Goal: Task Accomplishment & Management: Manage account settings

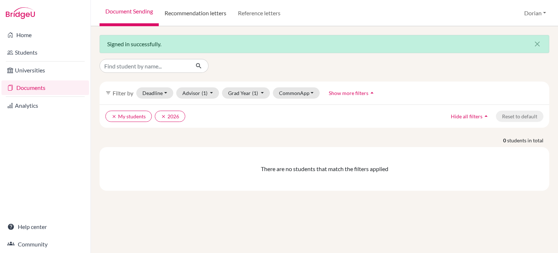
click at [210, 13] on link "Recommendation letters" at bounding box center [195, 13] width 73 height 26
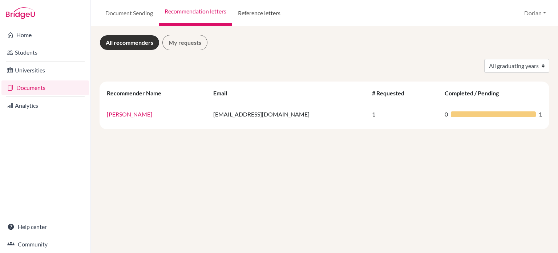
click at [264, 9] on link "Reference letters" at bounding box center [259, 13] width 54 height 26
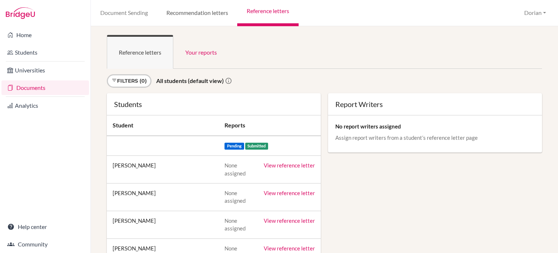
click at [211, 13] on link "Recommendation letters" at bounding box center [197, 13] width 80 height 26
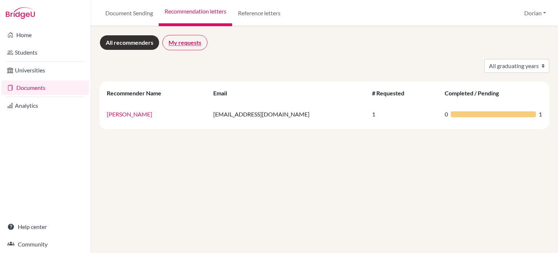
click at [197, 42] on link "My requests" at bounding box center [184, 42] width 45 height 15
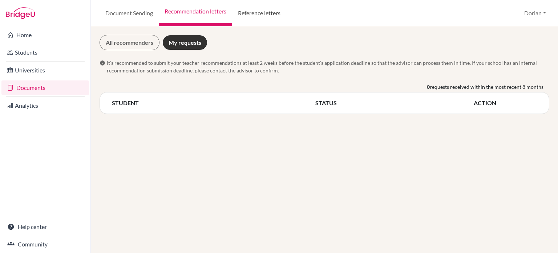
click at [265, 7] on link "Reference letters" at bounding box center [259, 13] width 54 height 26
click at [265, 10] on link "Reference letters" at bounding box center [259, 13] width 54 height 26
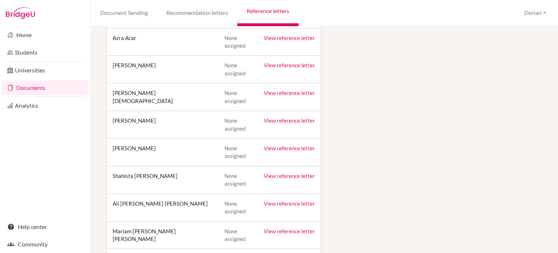
scroll to position [581, 0]
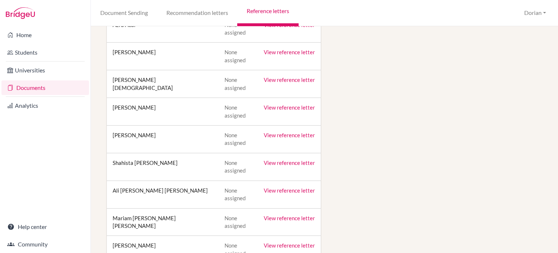
click at [280, 132] on link "View reference letter" at bounding box center [289, 135] width 51 height 7
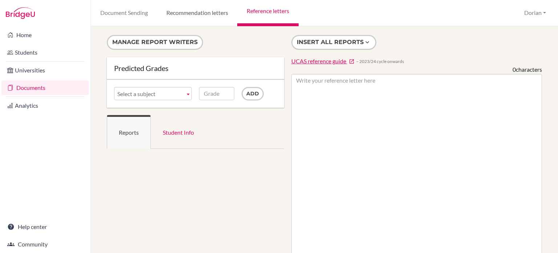
click at [218, 20] on link "Recommendation letters" at bounding box center [197, 13] width 80 height 26
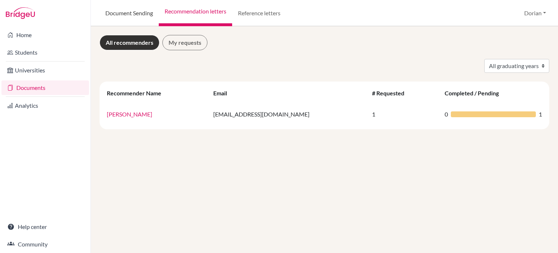
click at [131, 14] on link "Document Sending" at bounding box center [129, 13] width 59 height 26
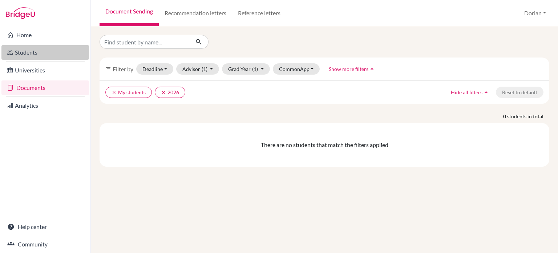
click at [20, 54] on link "Students" at bounding box center [45, 52] width 88 height 15
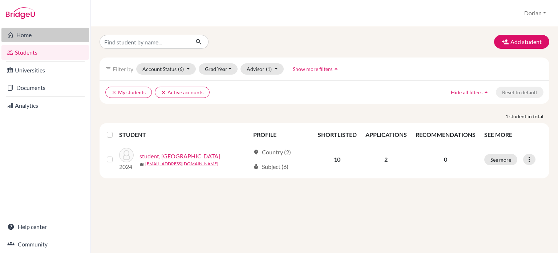
click at [13, 29] on link "Home" at bounding box center [45, 35] width 88 height 15
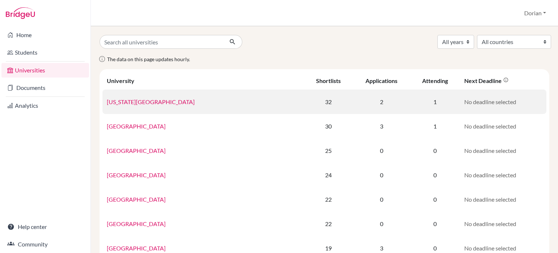
click at [154, 101] on link "[US_STATE][GEOGRAPHIC_DATA]" at bounding box center [151, 101] width 88 height 7
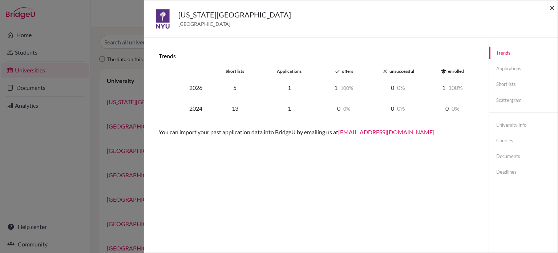
click at [553, 8] on span "×" at bounding box center [552, 7] width 5 height 11
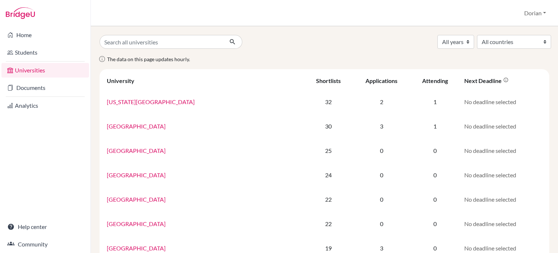
click at [12, 145] on div "Home Students Universities Documents Analytics Help center Community" at bounding box center [45, 139] width 90 height 226
click at [296, 59] on div "The data on this page updates hourly." at bounding box center [324, 61] width 461 height 15
click at [33, 15] on img at bounding box center [20, 13] width 29 height 12
click at [24, 12] on img at bounding box center [20, 13] width 29 height 12
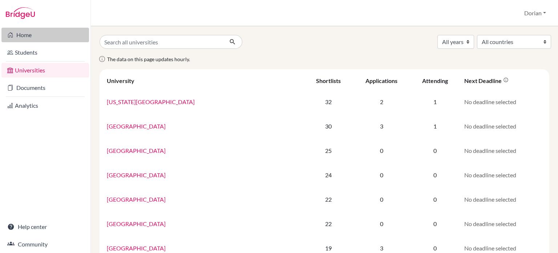
click at [19, 33] on link "Home" at bounding box center [45, 35] width 88 height 15
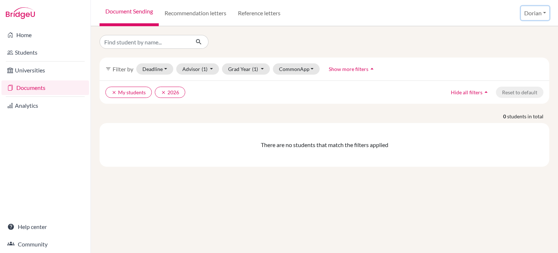
click at [535, 12] on button "Dorian" at bounding box center [535, 13] width 28 height 14
click at [329, 41] on div at bounding box center [324, 42] width 461 height 14
click at [263, 15] on link "Reference letters" at bounding box center [259, 13] width 54 height 26
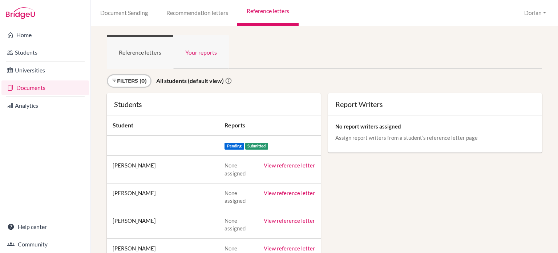
click at [206, 50] on link "Your reports" at bounding box center [201, 52] width 56 height 34
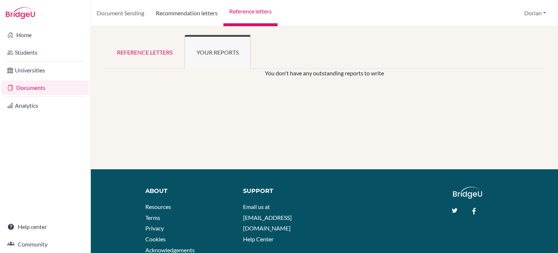
click at [206, 15] on link "Recommendation letters" at bounding box center [186, 13] width 73 height 26
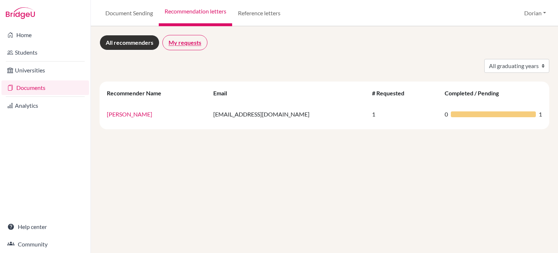
click at [195, 44] on link "My requests" at bounding box center [184, 42] width 45 height 15
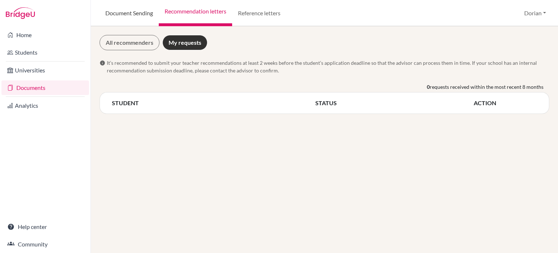
click at [132, 14] on link "Document Sending" at bounding box center [129, 13] width 59 height 26
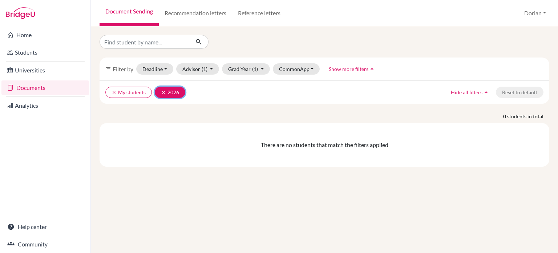
click at [162, 92] on icon "clear" at bounding box center [163, 92] width 5 height 5
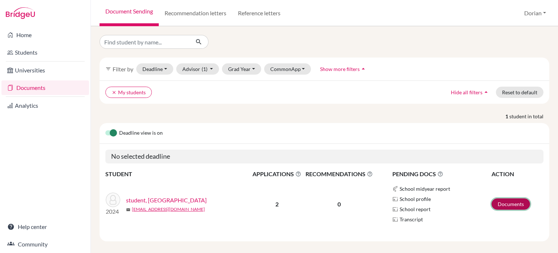
click at [500, 205] on link "Documents" at bounding box center [511, 203] width 39 height 11
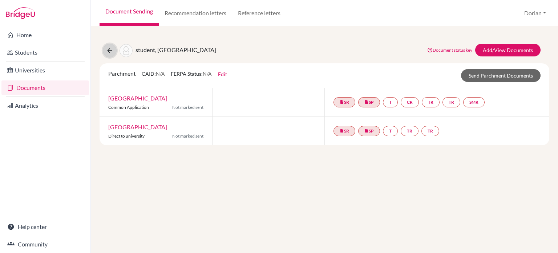
click at [110, 53] on icon at bounding box center [109, 50] width 7 height 7
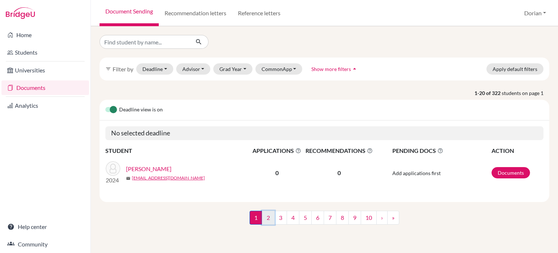
click at [273, 218] on link "2" at bounding box center [268, 217] width 13 height 14
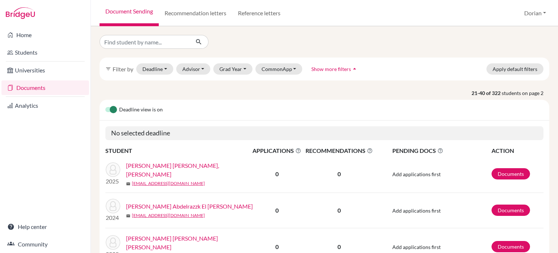
click at [105, 105] on label at bounding box center [105, 105] width 0 height 0
click at [111, 112] on input "checkbox" at bounding box center [108, 108] width 6 height 7
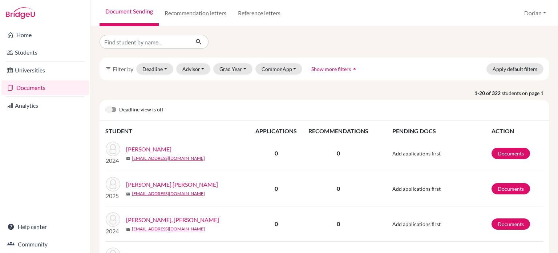
click at [105, 105] on label at bounding box center [105, 105] width 0 height 0
click at [111, 109] on input "checkbox" at bounding box center [108, 108] width 6 height 7
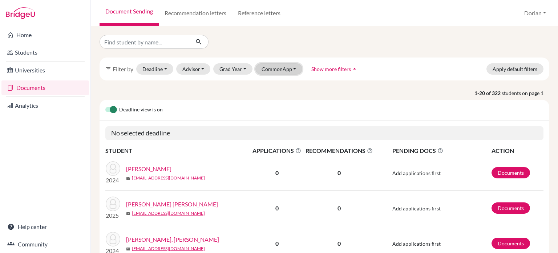
click at [279, 69] on button "CommonApp" at bounding box center [278, 68] width 47 height 11
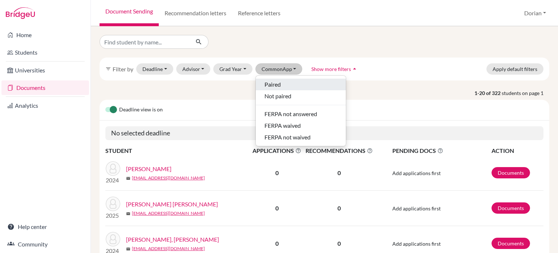
click at [272, 86] on span "Paired" at bounding box center [272, 84] width 16 height 9
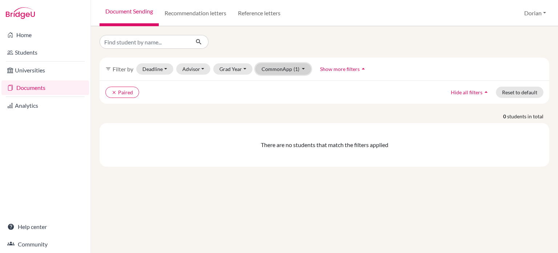
click at [276, 73] on button "CommonApp (1)" at bounding box center [283, 68] width 56 height 11
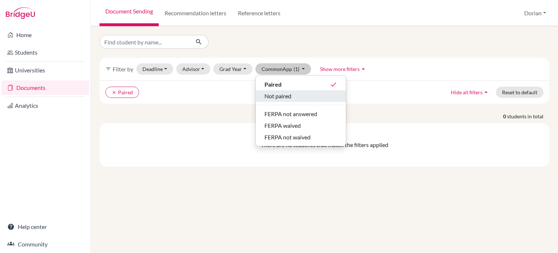
click at [275, 92] on span "Not paired" at bounding box center [277, 96] width 27 height 9
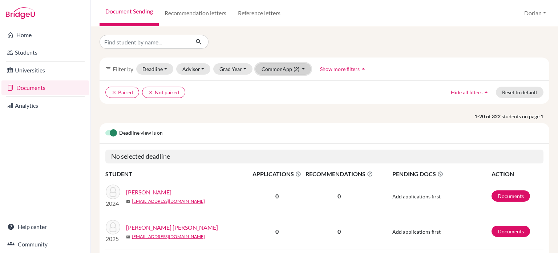
click at [280, 69] on button "CommonApp (2)" at bounding box center [283, 68] width 56 height 11
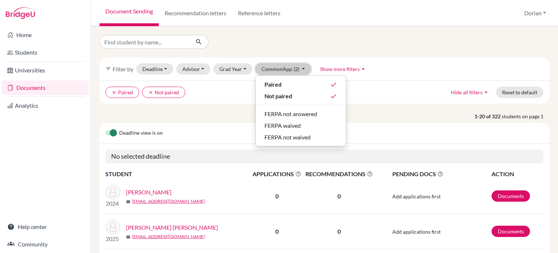
click at [280, 69] on button "CommonApp (2)" at bounding box center [283, 68] width 56 height 11
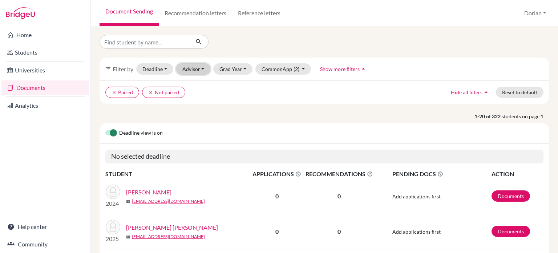
click at [202, 70] on button "Advisor" at bounding box center [193, 68] width 35 height 11
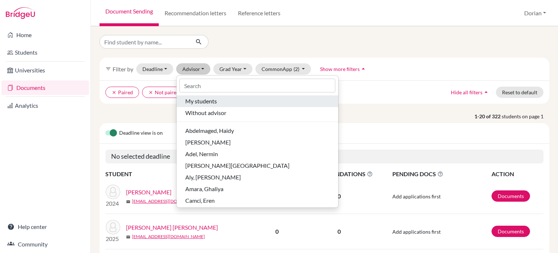
click at [203, 102] on span "My students" at bounding box center [201, 101] width 32 height 9
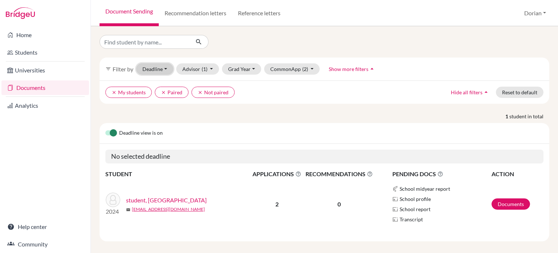
click at [163, 65] on button "Deadline - Select a date range Or double click for a single date selection [DAT…" at bounding box center [154, 68] width 37 height 11
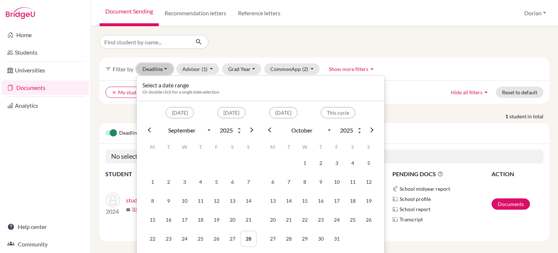
click at [163, 65] on button "Deadline - Select a date range Or double click for a single date selection [DAT…" at bounding box center [154, 68] width 37 height 11
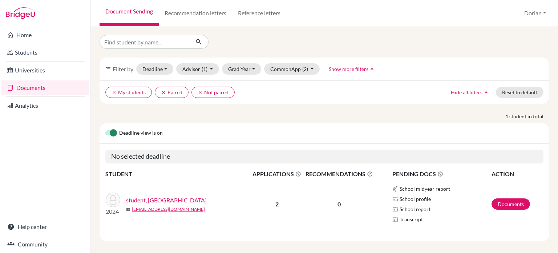
click at [129, 65] on span "Filter by" at bounding box center [123, 68] width 21 height 7
click at [110, 68] on icon "filter_list" at bounding box center [108, 69] width 6 height 6
click at [126, 44] on input "Find student by name..." at bounding box center [145, 42] width 90 height 14
click at [189, 12] on link "Recommendation letters" at bounding box center [195, 13] width 73 height 26
